Goal: Task Accomplishment & Management: Complete application form

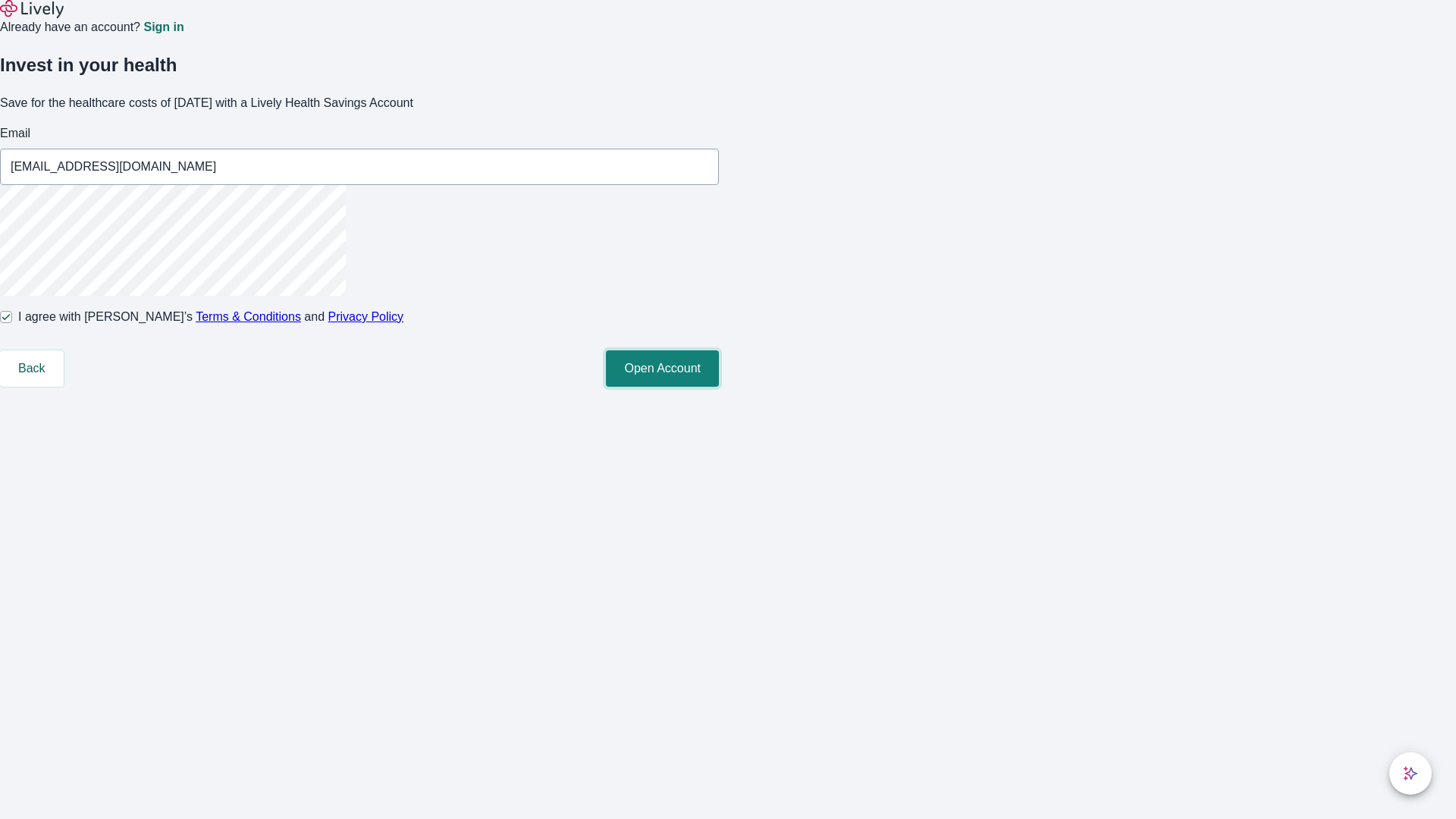
click at [719, 386] on button "Open Account" at bounding box center [662, 368] width 113 height 37
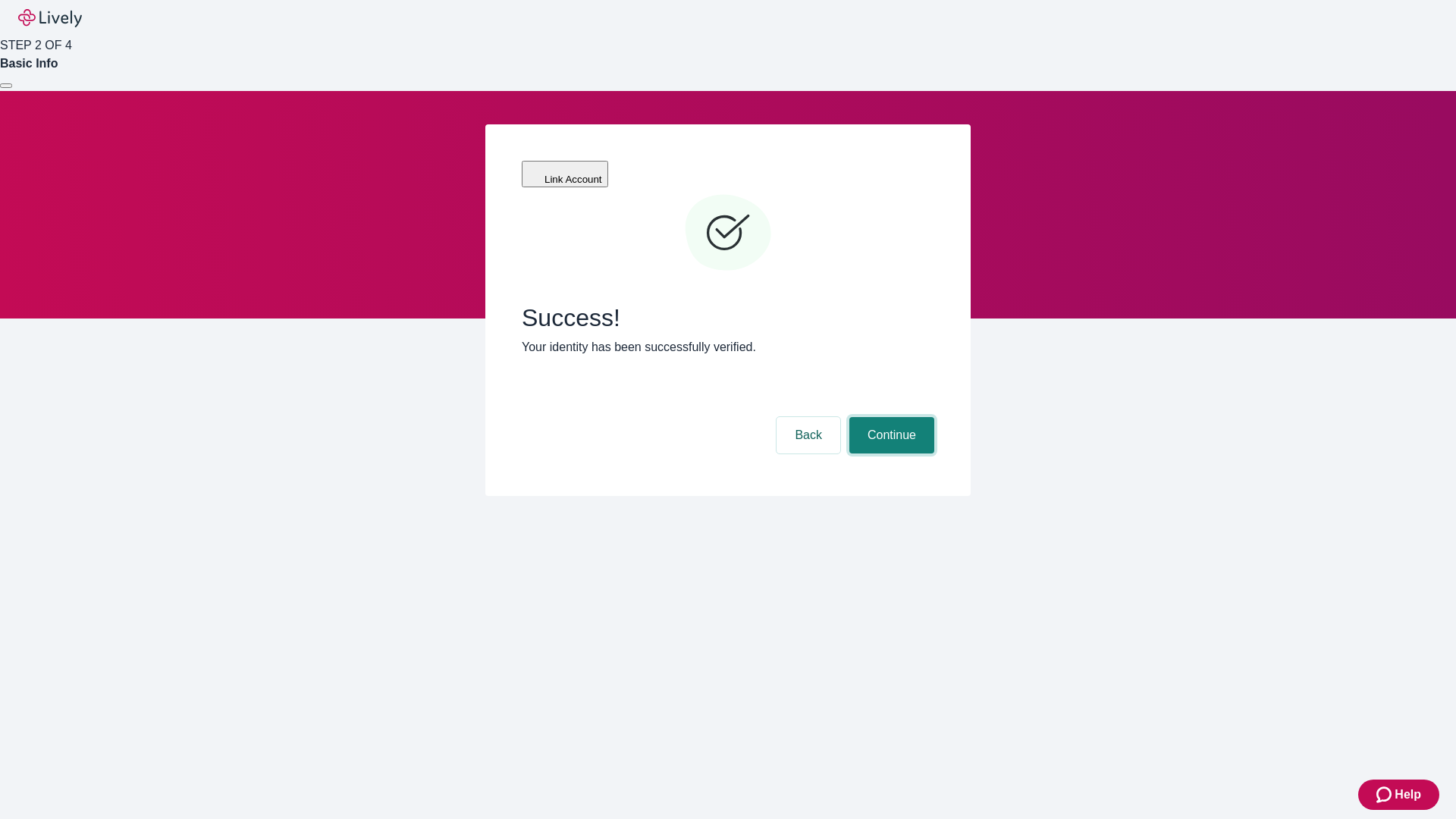
click at [889, 417] on button "Continue" at bounding box center [892, 435] width 85 height 37
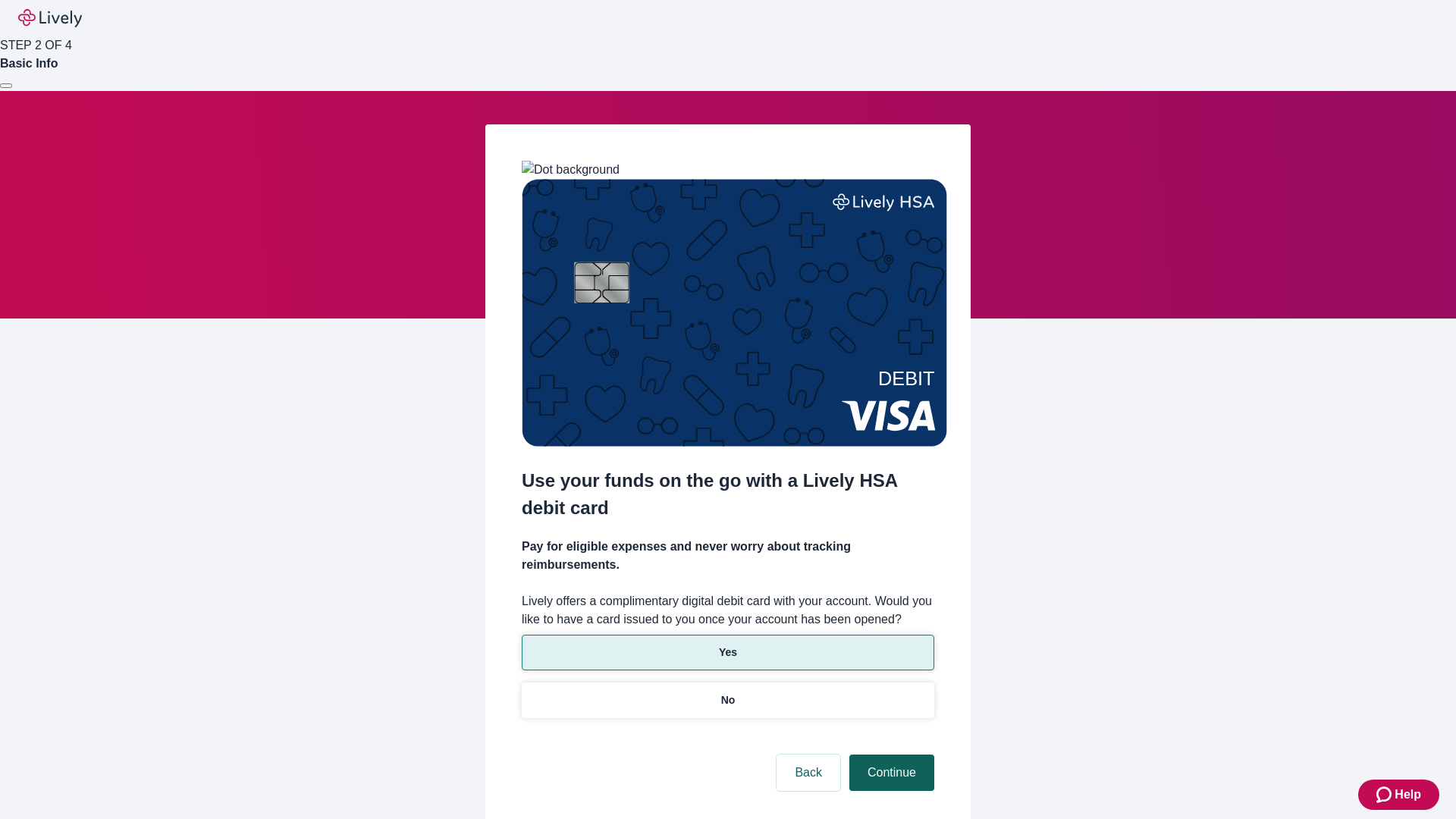
click at [727, 644] on p "Yes" at bounding box center [727, 652] width 18 height 16
click at [889, 754] on button "Continue" at bounding box center [892, 772] width 85 height 37
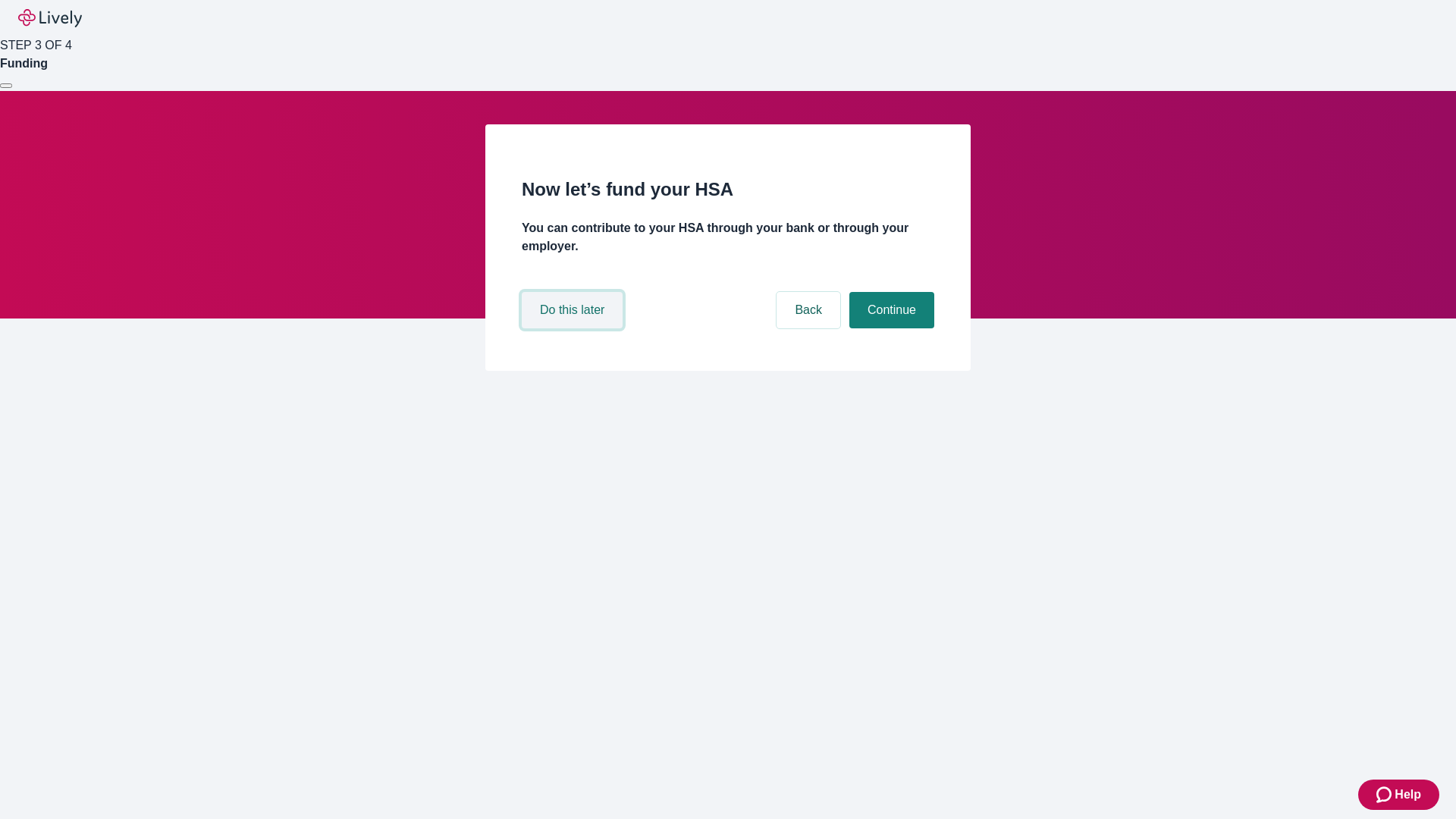
click at [574, 328] on button "Do this later" at bounding box center [572, 310] width 101 height 37
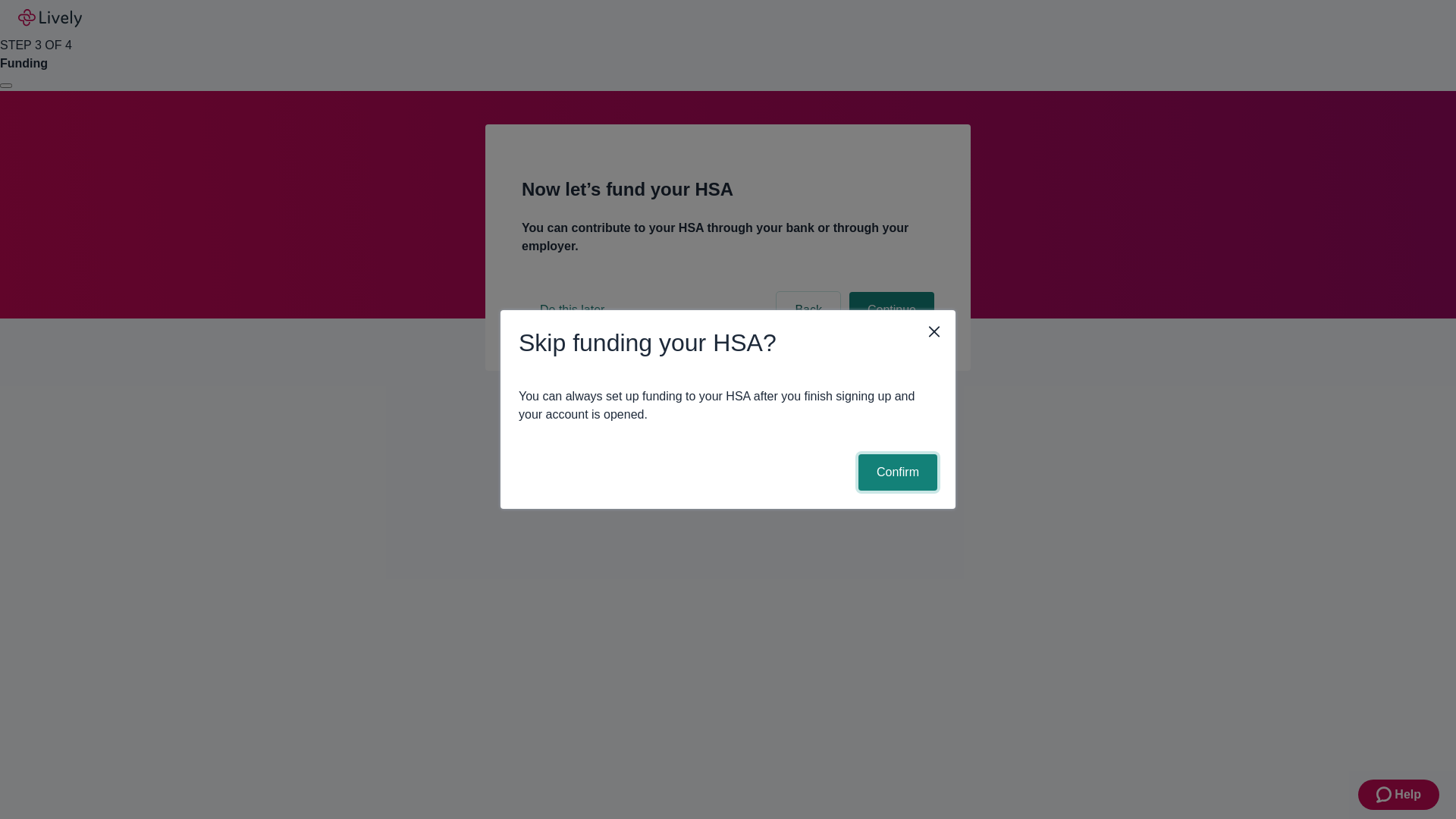
click at [895, 473] on button "Confirm" at bounding box center [898, 472] width 79 height 37
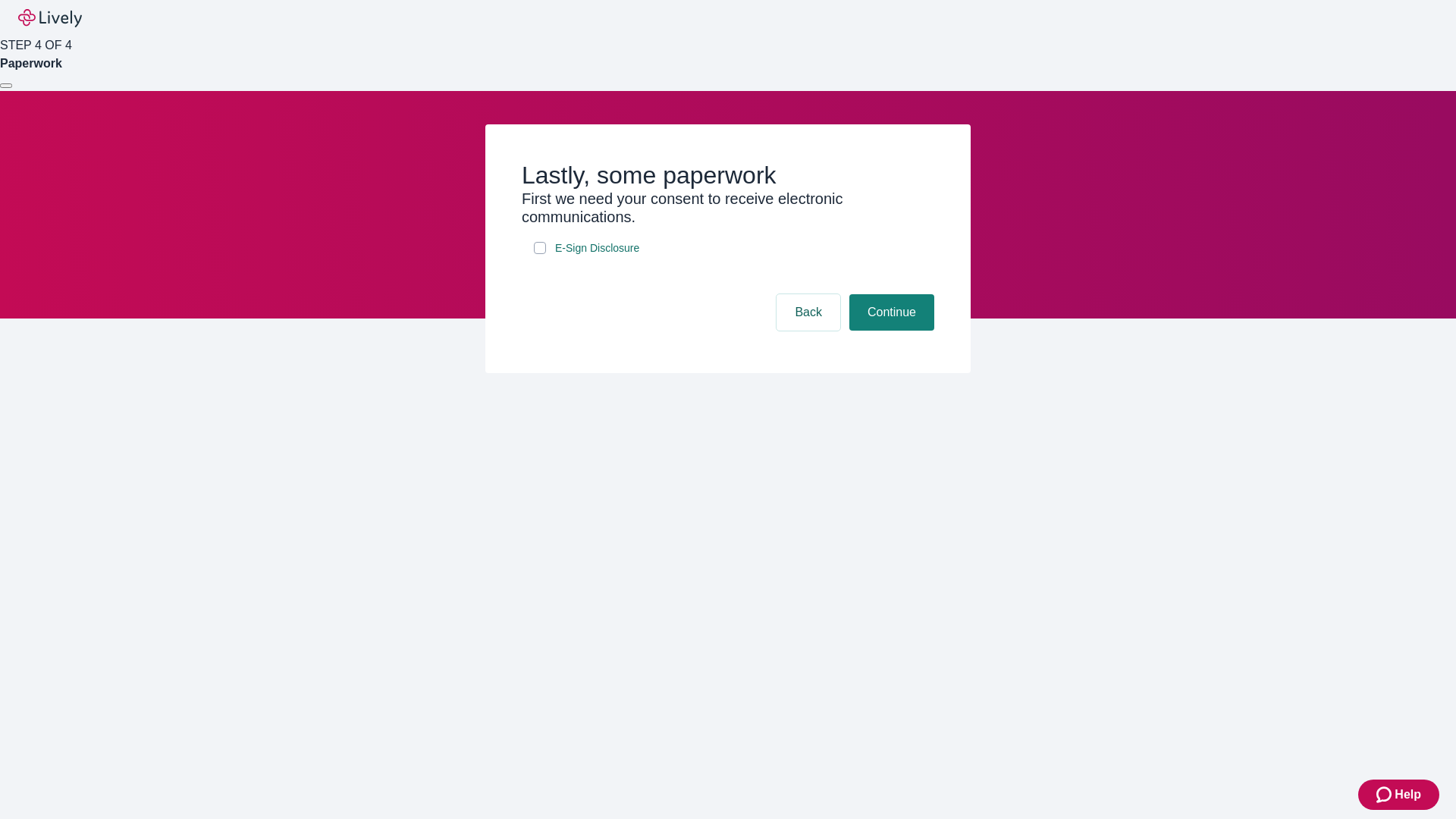
click at [540, 254] on input "E-Sign Disclosure" at bounding box center [539, 247] width 12 height 12
checkbox input "true"
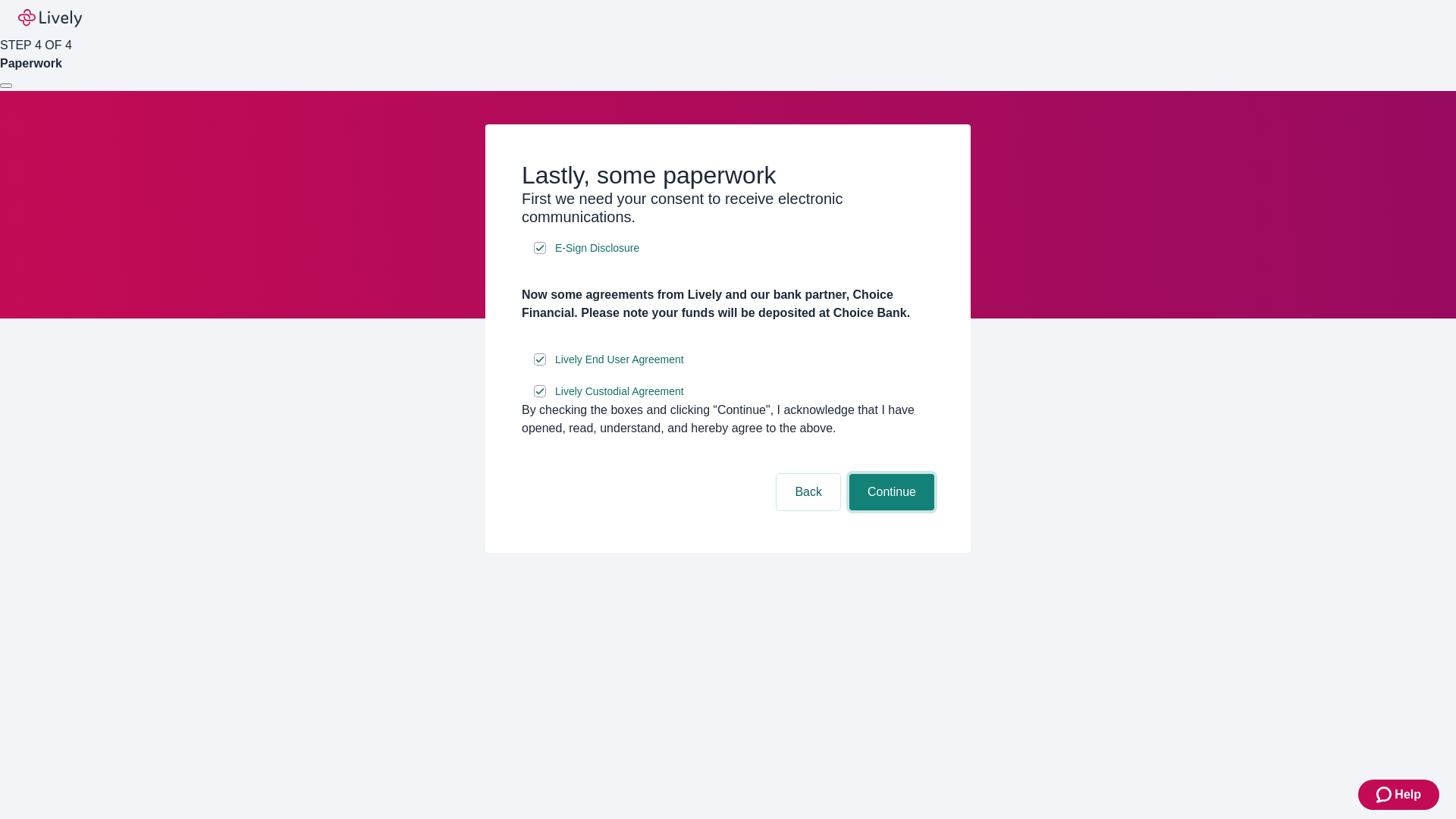
click at [889, 510] on button "Continue" at bounding box center [892, 491] width 85 height 37
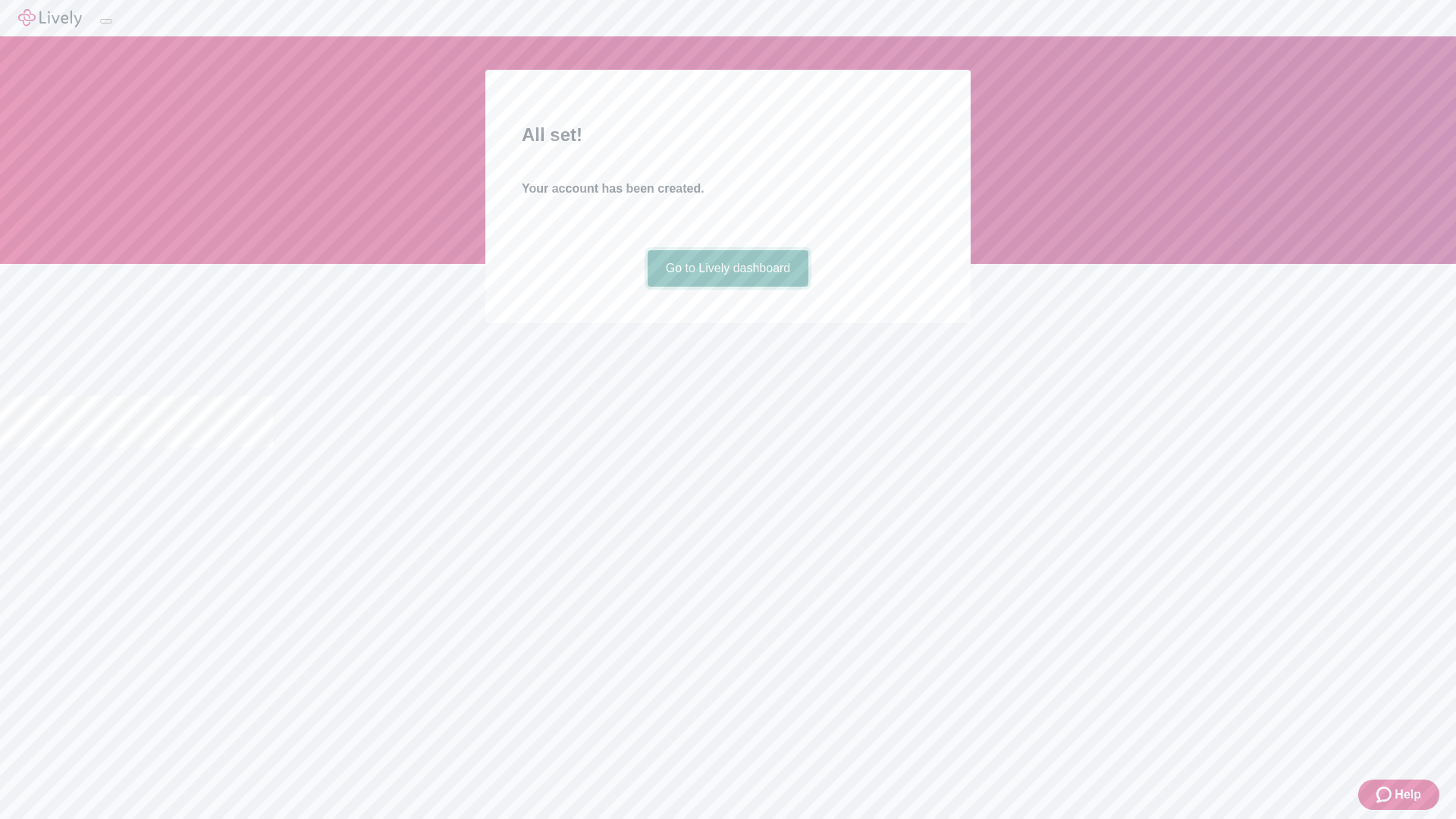
click at [727, 287] on link "Go to Lively dashboard" at bounding box center [728, 268] width 161 height 37
